Goal: Find specific page/section: Find specific page/section

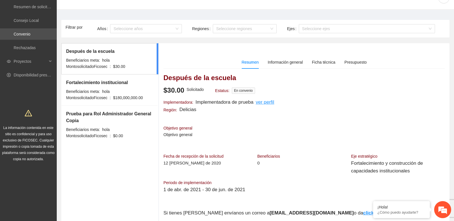
scroll to position [13, 0]
drag, startPoint x: 66, startPoint y: 61, endPoint x: 99, endPoint y: 61, distance: 32.9
click at [100, 62] on span "Beneficiarios meta:" at bounding box center [83, 61] width 34 height 5
copy span "Beneficiarios meta"
click at [277, 62] on div "Información general" at bounding box center [285, 63] width 35 height 6
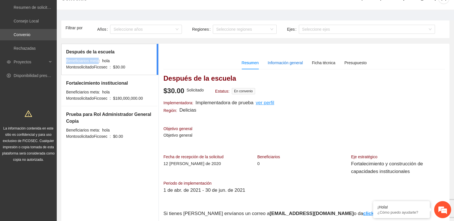
scroll to position [12, 0]
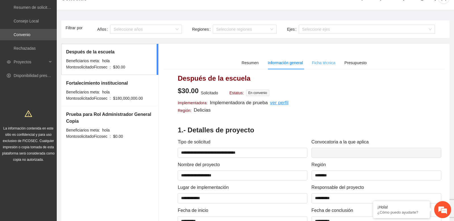
click at [320, 66] on div "Ficha técnica" at bounding box center [323, 62] width 23 height 13
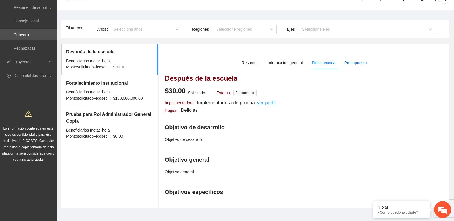
click at [362, 64] on div "Presupuesto" at bounding box center [356, 63] width 22 height 6
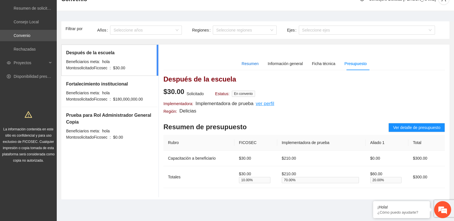
click at [252, 65] on div "Resumen" at bounding box center [250, 63] width 17 height 6
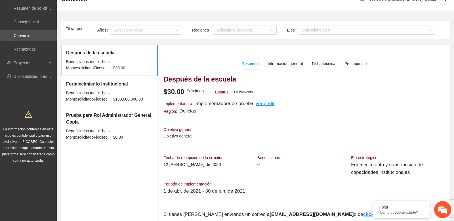
click at [105, 64] on div "hola" at bounding box center [105, 62] width 7 height 6
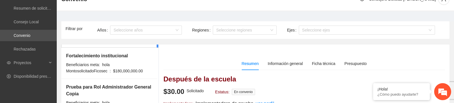
scroll to position [0, 0]
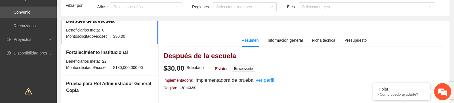
scroll to position [7, 0]
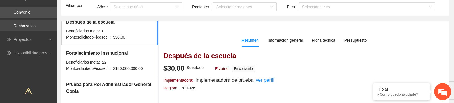
click at [32, 25] on link "Rechazadas" at bounding box center [25, 26] width 22 height 5
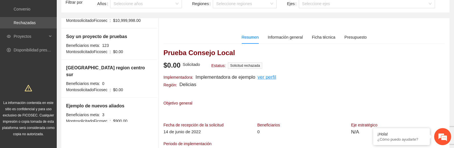
scroll to position [42, 0]
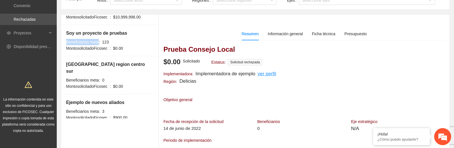
drag, startPoint x: 67, startPoint y: 42, endPoint x: 100, endPoint y: 43, distance: 32.4
click at [100, 43] on span "Beneficiarios meta:" at bounding box center [83, 42] width 34 height 5
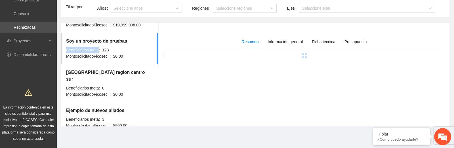
copy span "Beneficiarios meta"
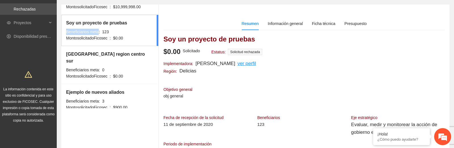
scroll to position [55, 0]
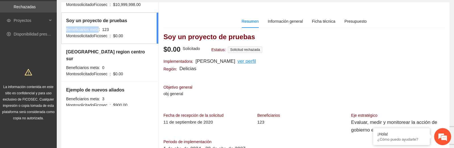
click at [241, 11] on div "Resumen Información general Ficha técnica Presupuesto Soy un proyecto de prueba…" at bounding box center [305, 94] width 282 height 174
click at [264, 36] on h3 "Soy un proyecto de pruebas" at bounding box center [305, 36] width 282 height 9
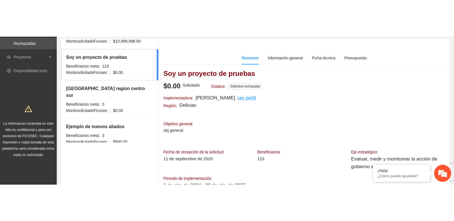
scroll to position [376, 0]
